Goal: Task Accomplishment & Management: Use online tool/utility

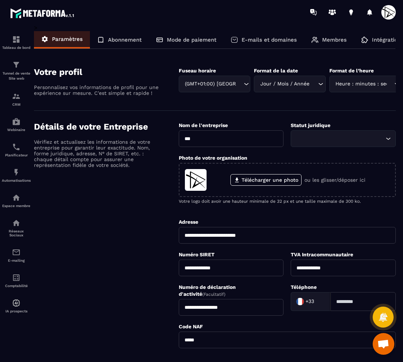
click at [393, 10] on span at bounding box center [389, 12] width 14 height 14
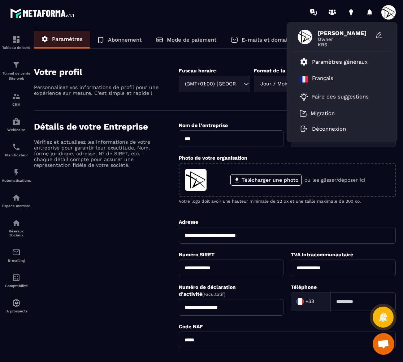
click at [226, 9] on div "[PERSON_NAME] Owner KBS Paramètres généraux [DEMOGRAPHIC_DATA] Faire des sugges…" at bounding box center [244, 12] width 319 height 24
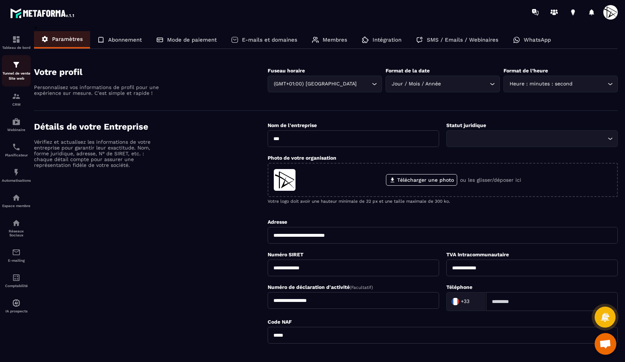
click at [16, 71] on p "Tunnel de vente Site web" at bounding box center [16, 76] width 29 height 10
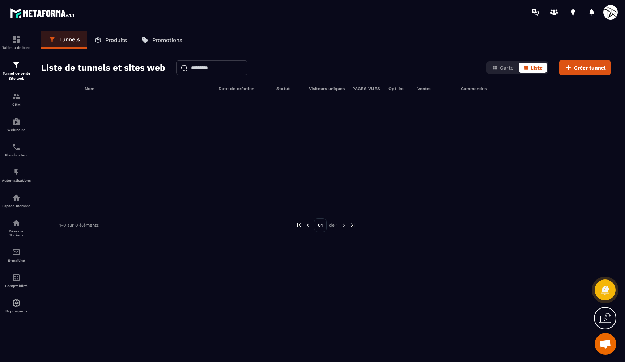
click at [403, 314] on icon at bounding box center [605, 318] width 12 height 12
click at [403, 247] on icon at bounding box center [448, 249] width 9 height 9
click at [403, 64] on span "Créer tunnel" at bounding box center [590, 67] width 32 height 7
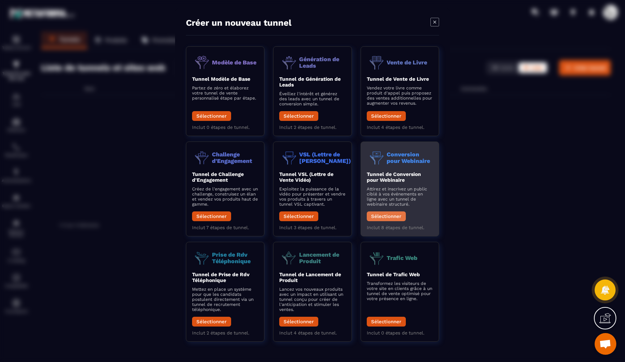
click at [393, 212] on button "Sélectionner" at bounding box center [386, 216] width 39 height 10
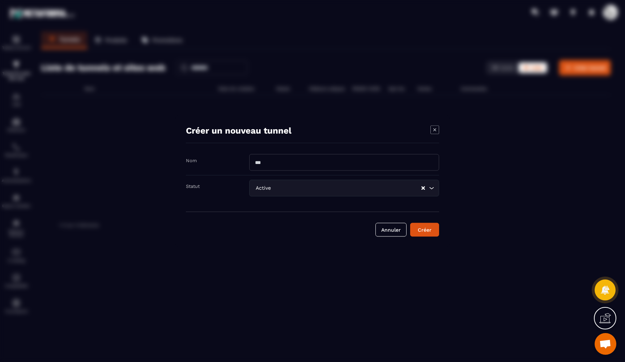
click at [294, 164] on input "Modal window" at bounding box center [344, 162] width 190 height 17
type input "**********"
click at [224, 161] on div "Nom" at bounding box center [217, 160] width 63 height 7
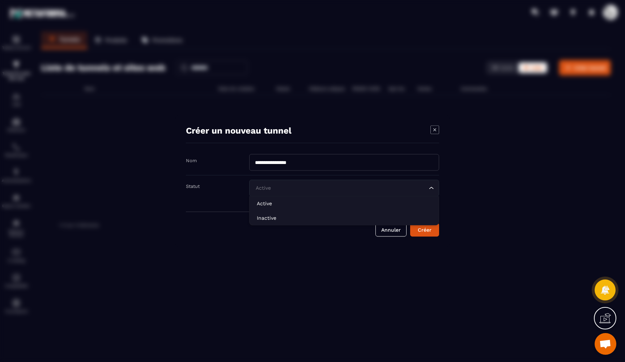
click at [287, 190] on input "Search for option" at bounding box center [340, 188] width 173 height 8
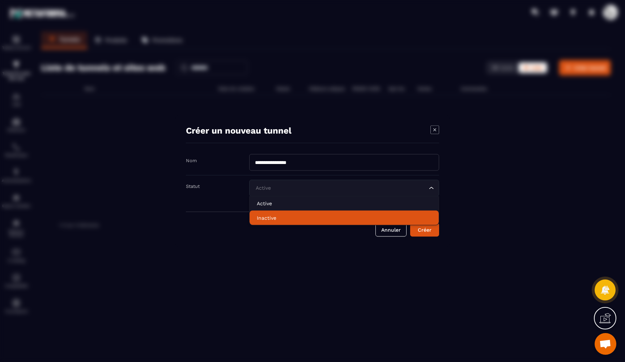
click at [277, 220] on p "Inactive" at bounding box center [344, 217] width 175 height 7
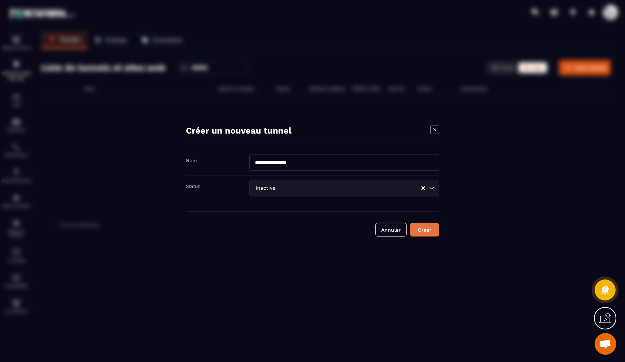
click at [403, 231] on div "Créer" at bounding box center [425, 229] width 20 height 7
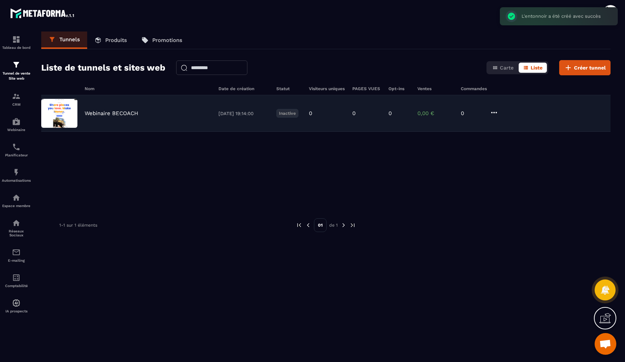
click at [60, 110] on img at bounding box center [59, 113] width 36 height 29
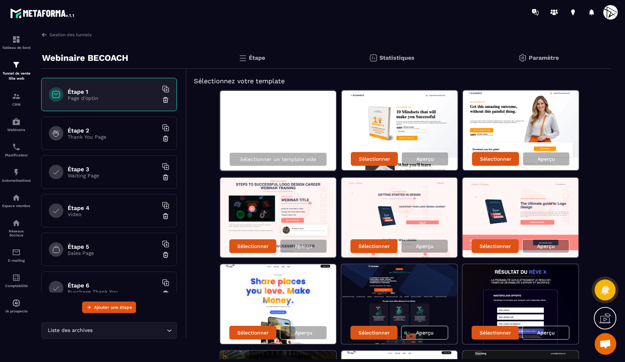
click at [289, 139] on div "Sélectionner un template vide" at bounding box center [277, 130] width 117 height 81
click at [301, 159] on p "Sélectionner un template vide" at bounding box center [278, 159] width 76 height 6
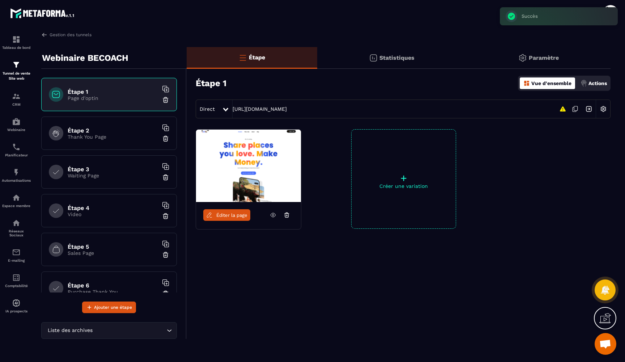
click at [269, 180] on img at bounding box center [248, 165] width 105 height 72
click at [112, 136] on p "Thank You Page" at bounding box center [113, 137] width 90 height 6
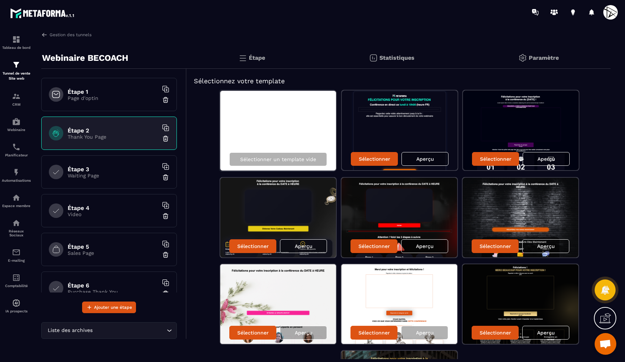
click at [98, 92] on h6 "Étape 1" at bounding box center [113, 91] width 90 height 7
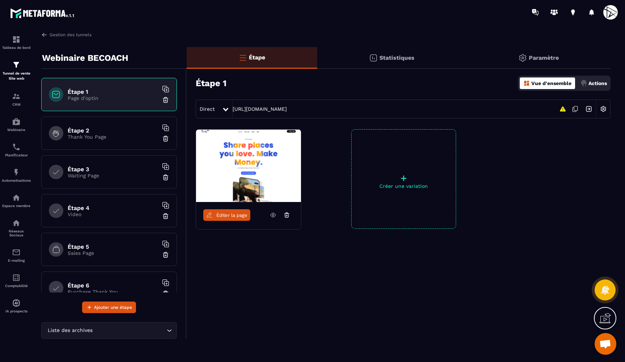
click at [217, 156] on img at bounding box center [248, 165] width 105 height 72
click at [231, 220] on link "Éditer la page" at bounding box center [226, 215] width 47 height 12
